Goal: Information Seeking & Learning: Learn about a topic

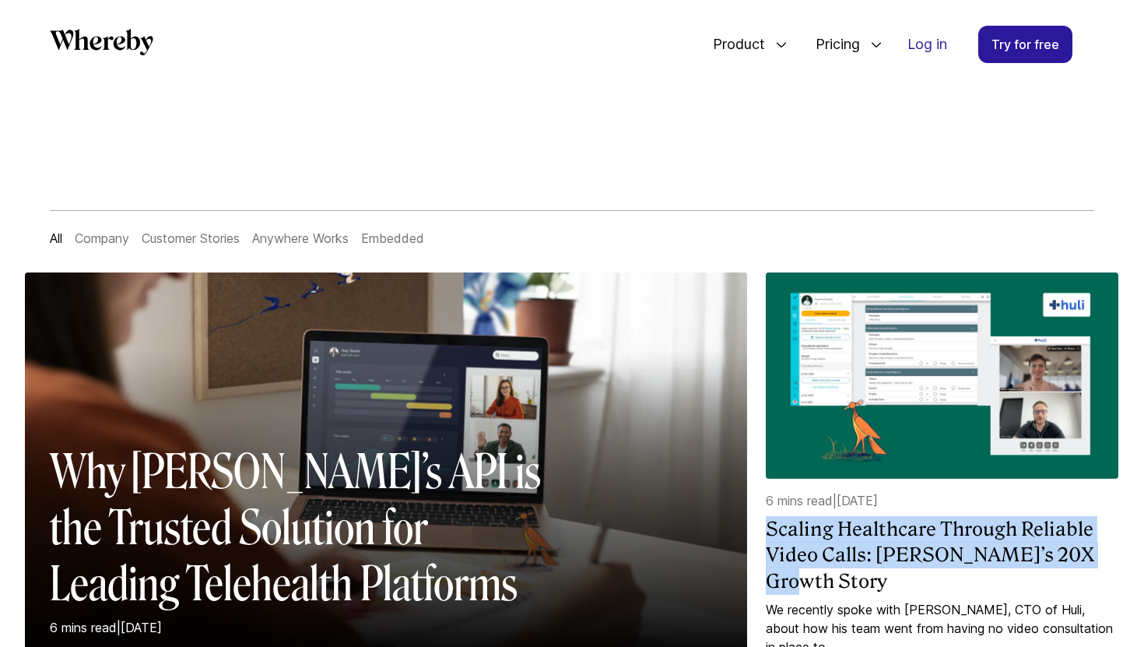
click at [230, 244] on link "Customer Stories" at bounding box center [191, 238] width 98 height 16
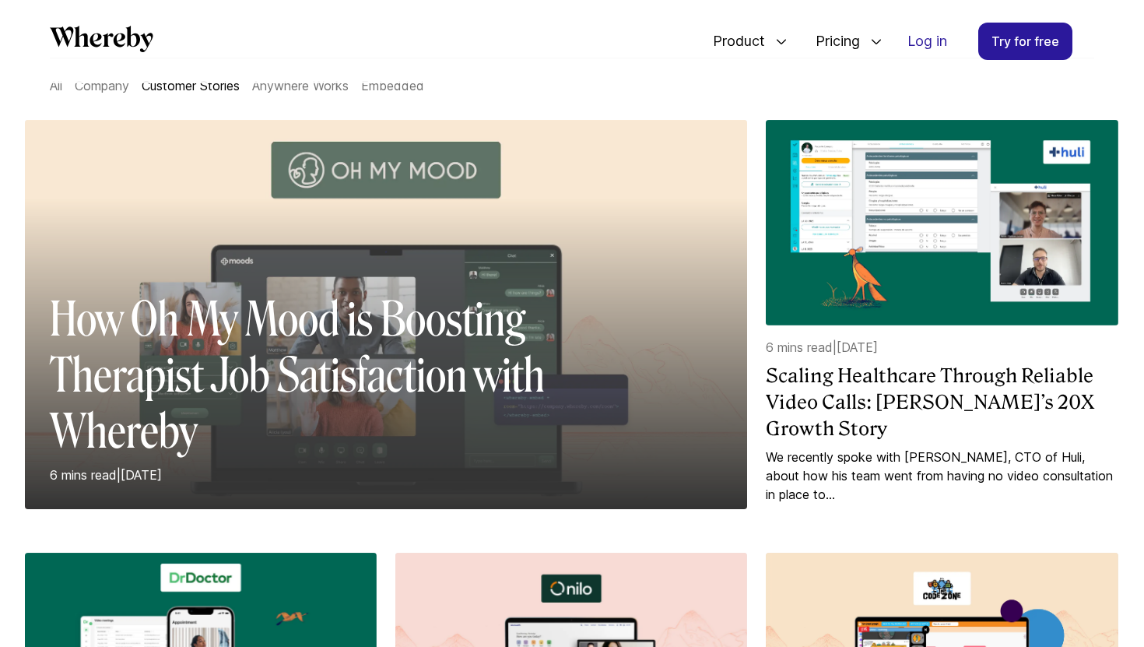
scroll to position [149, 0]
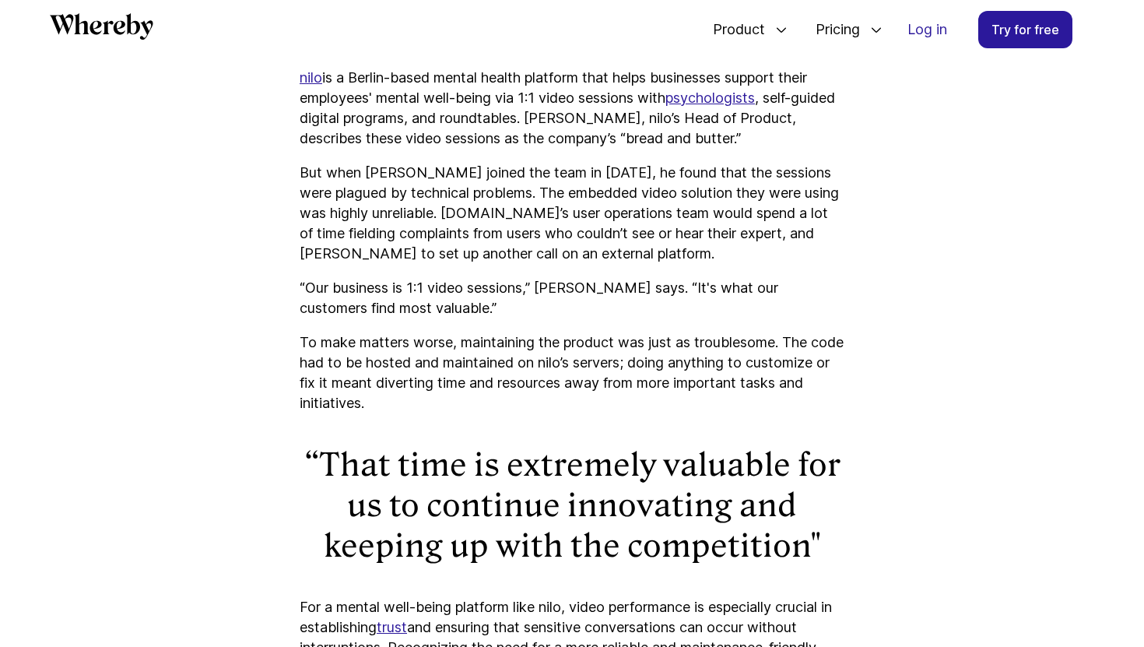
scroll to position [997, 0]
click at [562, 216] on p "But when [PERSON_NAME] joined the team in [DATE], he found that the sessions we…" at bounding box center [572, 213] width 545 height 101
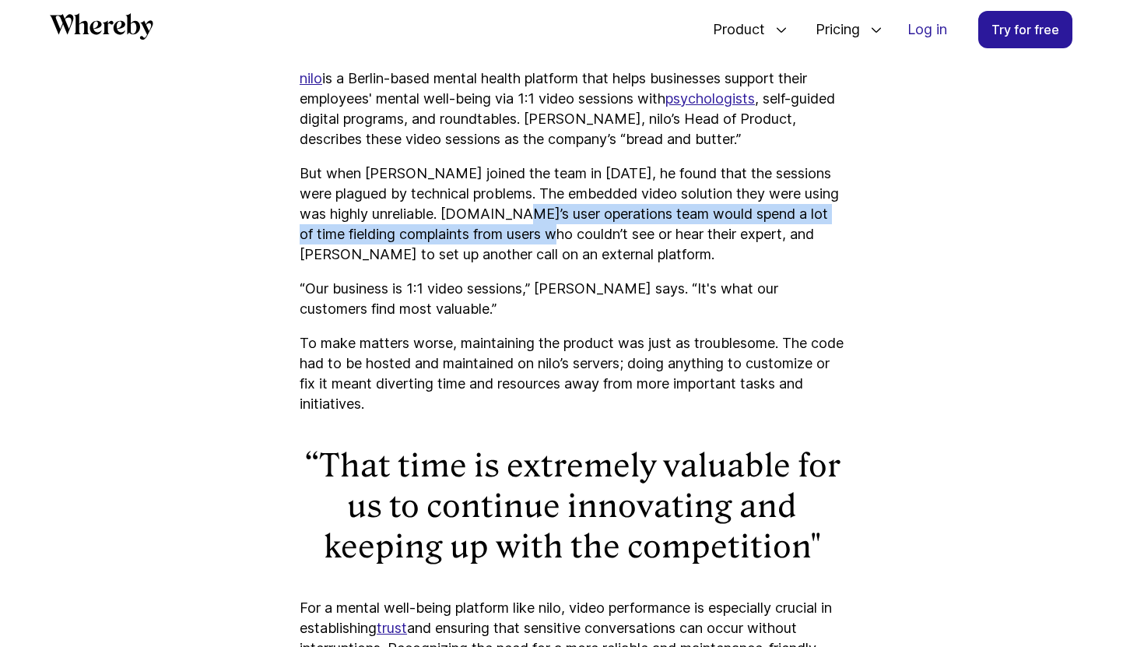
drag, startPoint x: 562, startPoint y: 216, endPoint x: 555, endPoint y: 231, distance: 17.1
click at [555, 231] on p "But when [PERSON_NAME] joined the team in [DATE], he found that the sessions we…" at bounding box center [572, 213] width 545 height 101
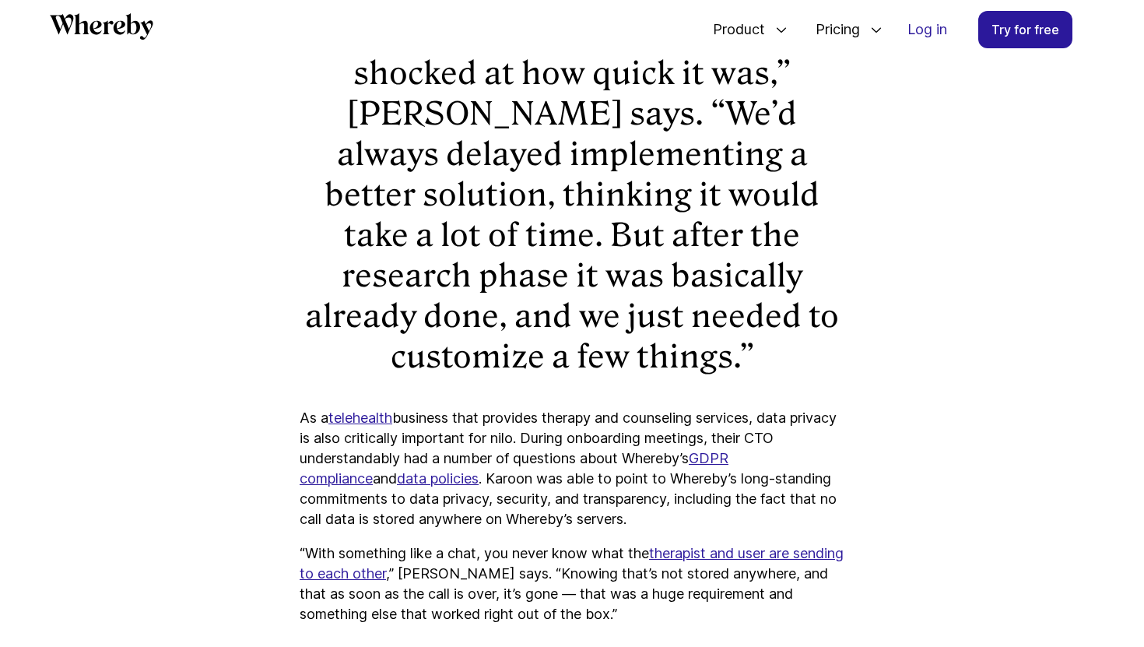
scroll to position [2643, 0]
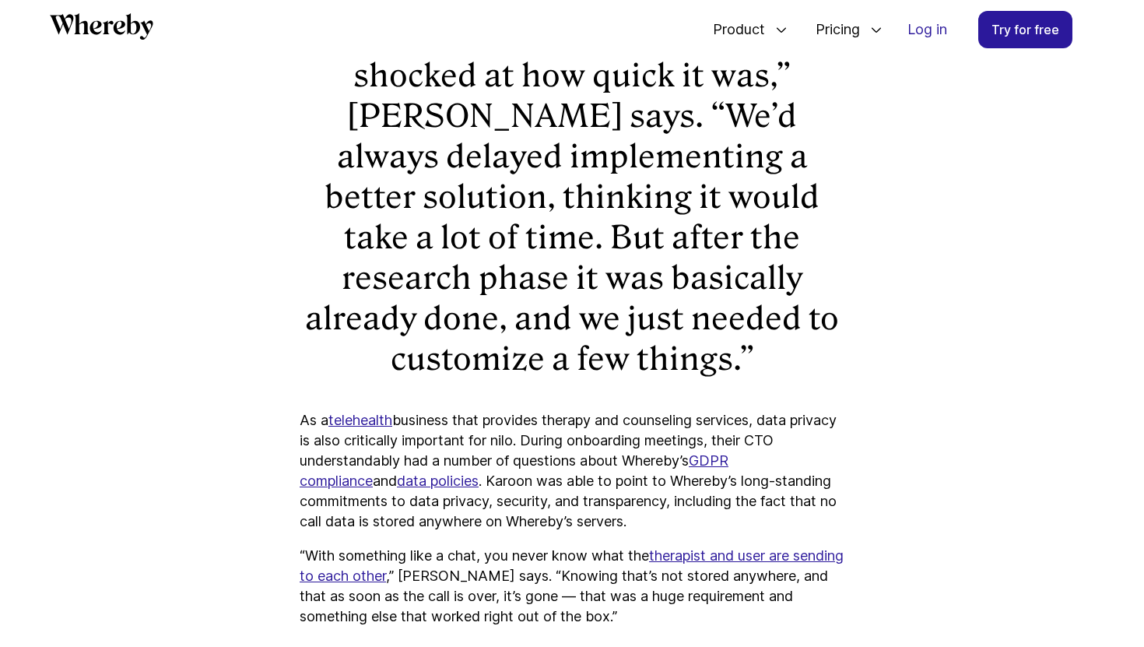
click at [540, 125] on p "“Everyone, especially tech, was shocked at how quick it was,” [PERSON_NAME] say…" at bounding box center [572, 197] width 545 height 364
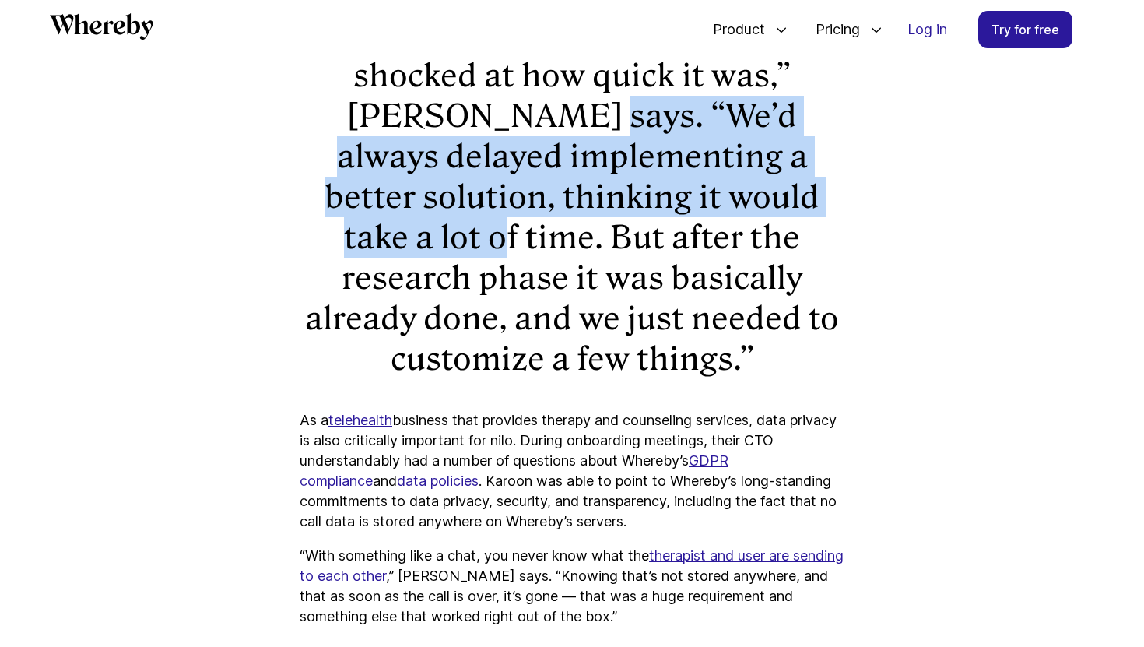
drag, startPoint x: 540, startPoint y: 125, endPoint x: 817, endPoint y: 203, distance: 288.0
click at [817, 203] on p "“Everyone, especially tech, was shocked at how quick it was,” [PERSON_NAME] say…" at bounding box center [572, 197] width 545 height 364
copy p "We’d always delayed implementing a better solution, thinking it would take a lo…"
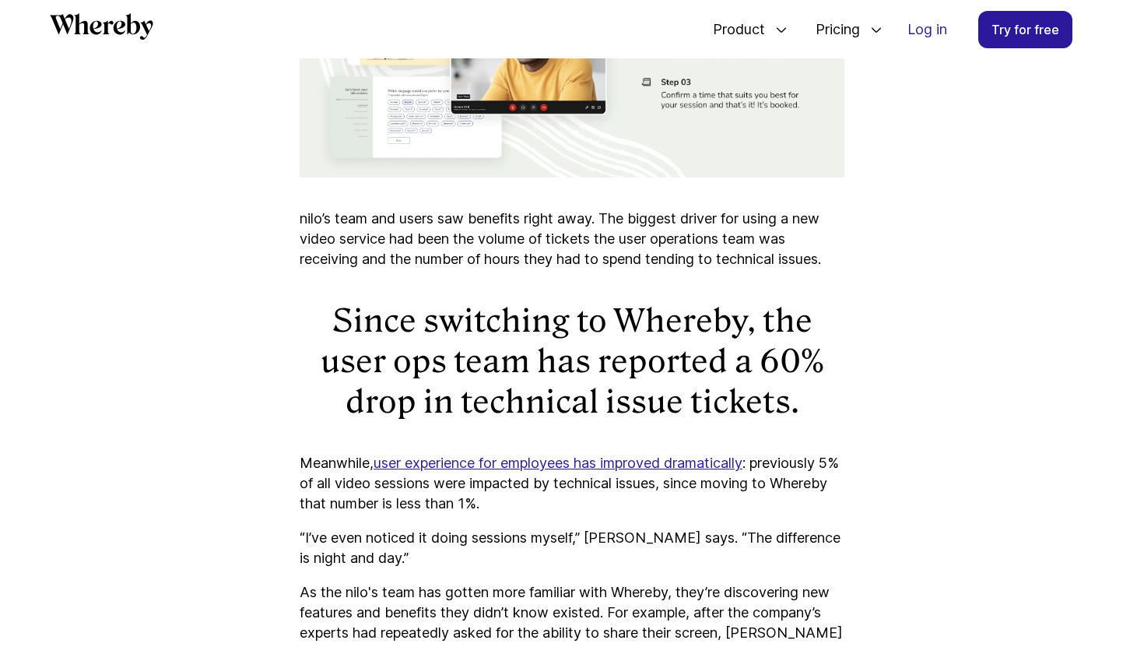
scroll to position [3540, 0]
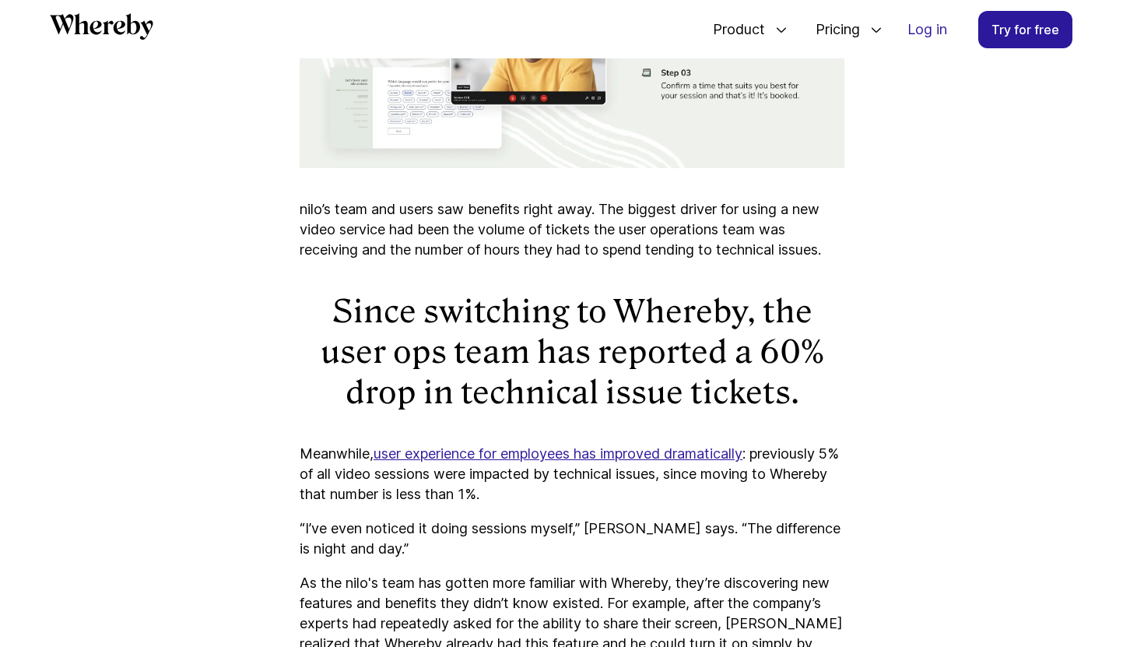
click at [311, 444] on p "Meanwhile, user experience for employees has improved dramatically : previously…" at bounding box center [572, 474] width 545 height 61
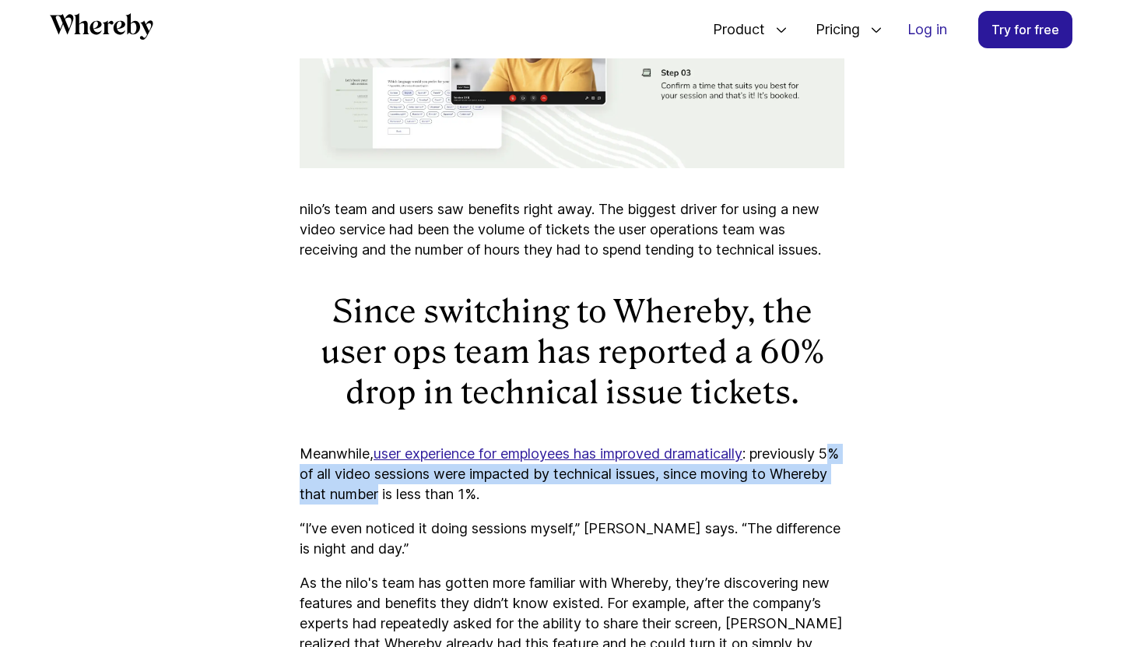
drag, startPoint x: 311, startPoint y: 443, endPoint x: 430, endPoint y: 451, distance: 120.1
click at [430, 451] on p "Meanwhile, user experience for employees has improved dramatically : previously…" at bounding box center [572, 474] width 545 height 61
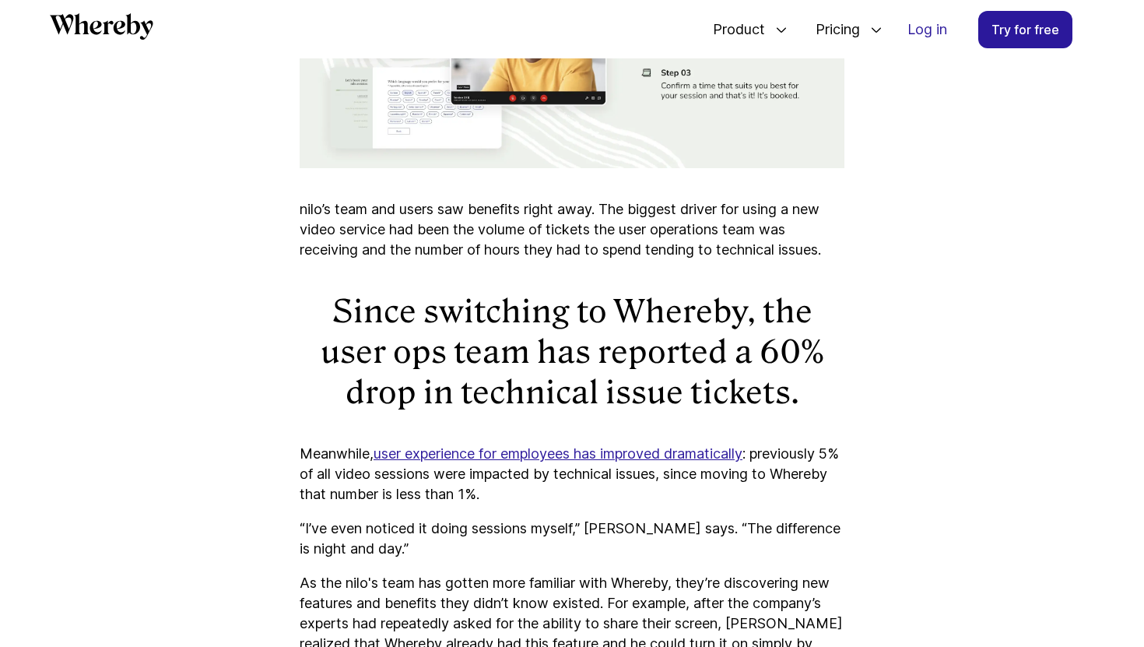
click at [304, 444] on p "Meanwhile, user experience for employees has improved dramatically : previously…" at bounding box center [572, 474] width 545 height 61
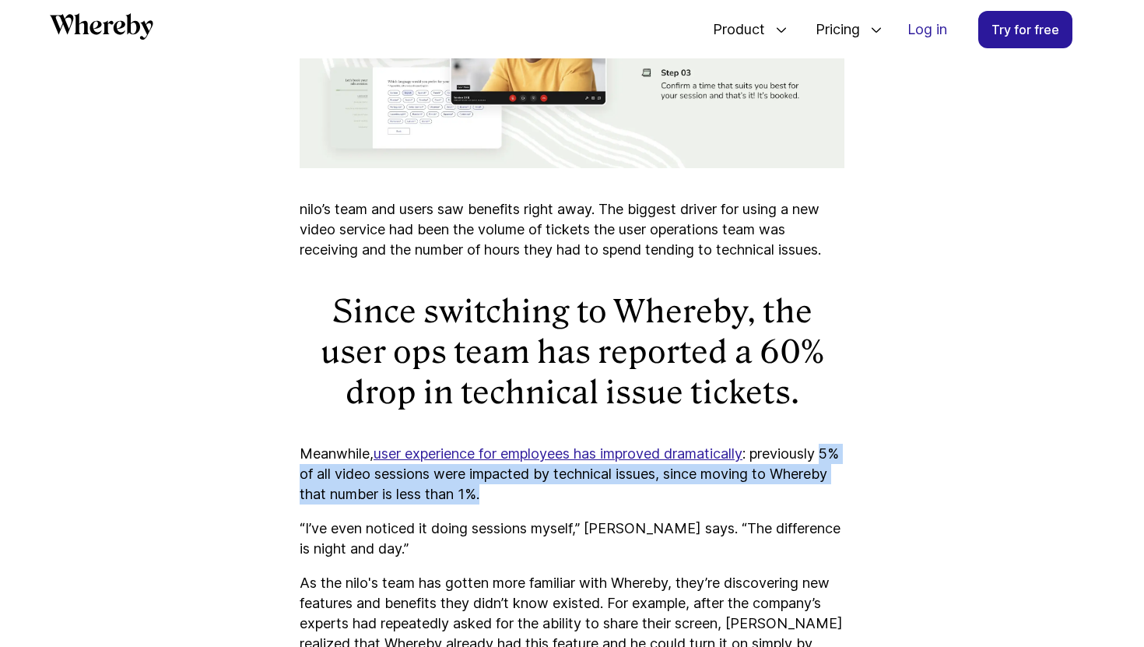
drag, startPoint x: 304, startPoint y: 435, endPoint x: 541, endPoint y: 448, distance: 237.7
click at [541, 448] on p "Meanwhile, user experience for employees has improved dramatically : previously…" at bounding box center [572, 474] width 545 height 61
copy p "5% of all video sessions were impacted by technical issues, since moving to Whe…"
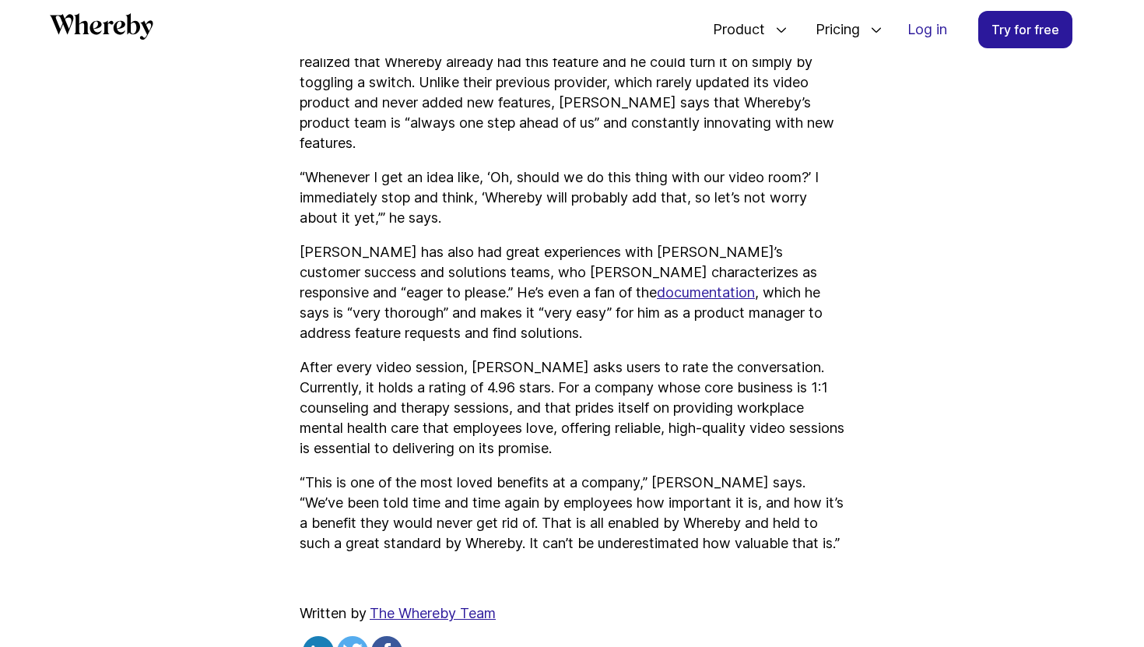
scroll to position [4229, 0]
